Goal: Task Accomplishment & Management: Manage account settings

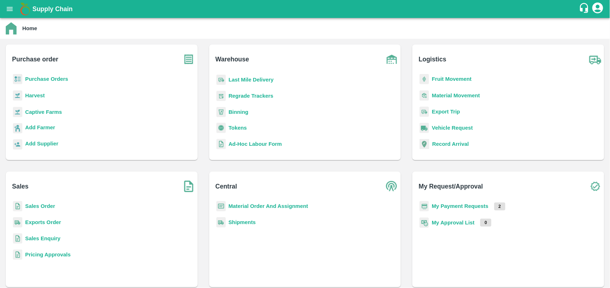
scroll to position [91, 0]
click at [240, 128] on b "Tokens" at bounding box center [238, 128] width 18 height 6
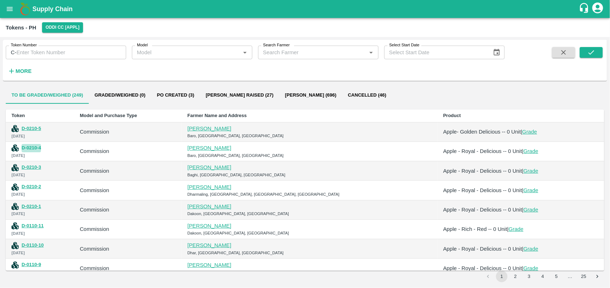
click at [38, 150] on button "D-0210-4" at bounding box center [31, 148] width 19 height 8
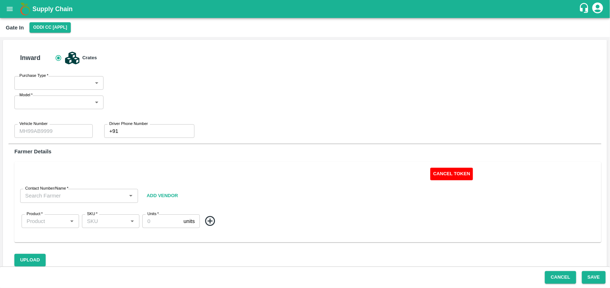
type input "Commission"
type input "HP26A-4114"
type input "0"
type input "[PERSON_NAME] -9418758597"
type input "Apple - Royal - Delicious"
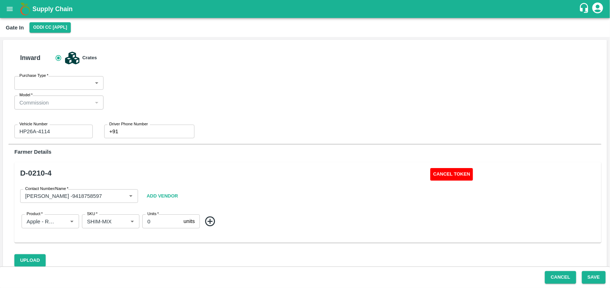
type input "SHIM-MIX"
click at [70, 222] on icon "Open" at bounding box center [72, 222] width 8 height 8
click at [266, 201] on div "Contact Number/Name   * Contact Number/Name Add Vendor" at bounding box center [164, 196] width 288 height 31
click at [452, 168] on button "Cancel Token" at bounding box center [452, 174] width 43 height 13
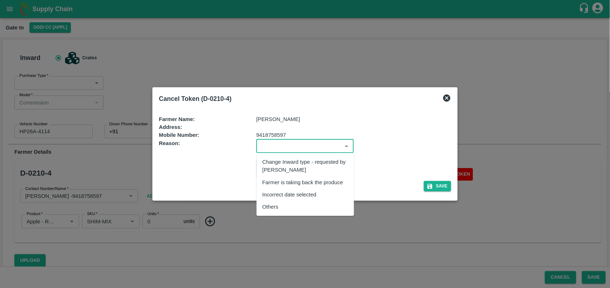
click at [321, 147] on input "input" at bounding box center [299, 146] width 81 height 9
click at [299, 208] on div "Others" at bounding box center [305, 207] width 97 height 12
type input "Others"
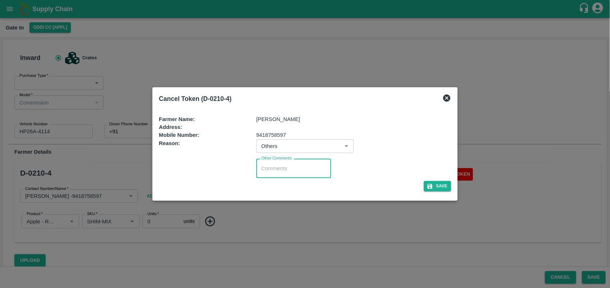
click at [287, 167] on textarea "Other Comments" at bounding box center [293, 169] width 65 height 8
type textarea "REJECT"
click at [431, 191] on button "Save" at bounding box center [437, 186] width 27 height 10
